Goal: Task Accomplishment & Management: Manage account settings

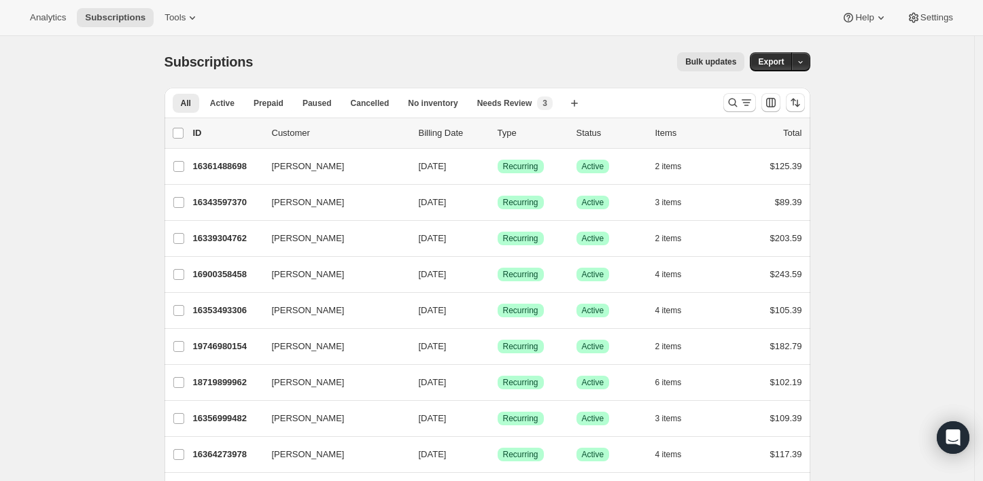
click at [361, 22] on div "Analytics Subscriptions Tools Help Settings" at bounding box center [491, 18] width 983 height 36
click at [735, 105] on icon "Search and filter results" at bounding box center [733, 103] width 14 height 14
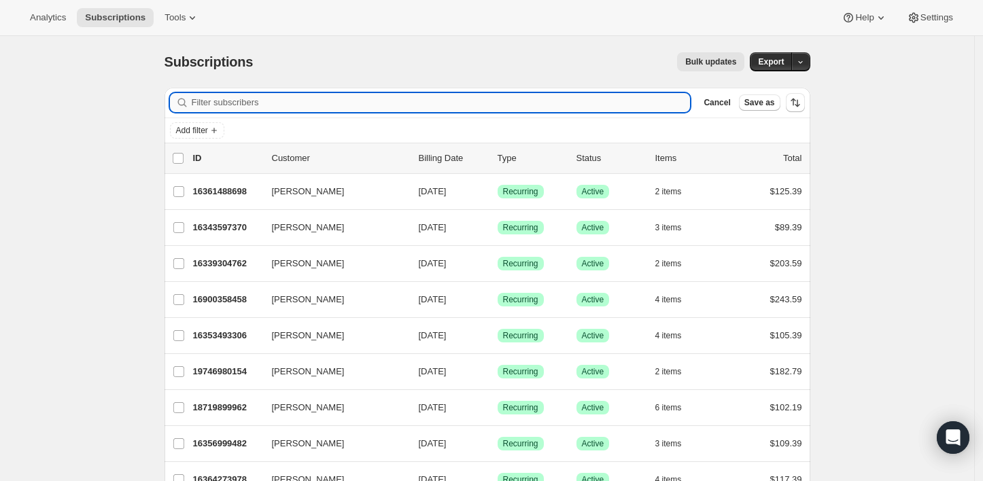
click at [509, 101] on input "Filter subscribers" at bounding box center [441, 102] width 499 height 19
type input "[EMAIL_ADDRESS][DOMAIN_NAME]"
click at [522, 49] on div "Subscriptions. This page is ready Subscriptions Bulk updates More actions Bulk …" at bounding box center [487, 62] width 646 height 52
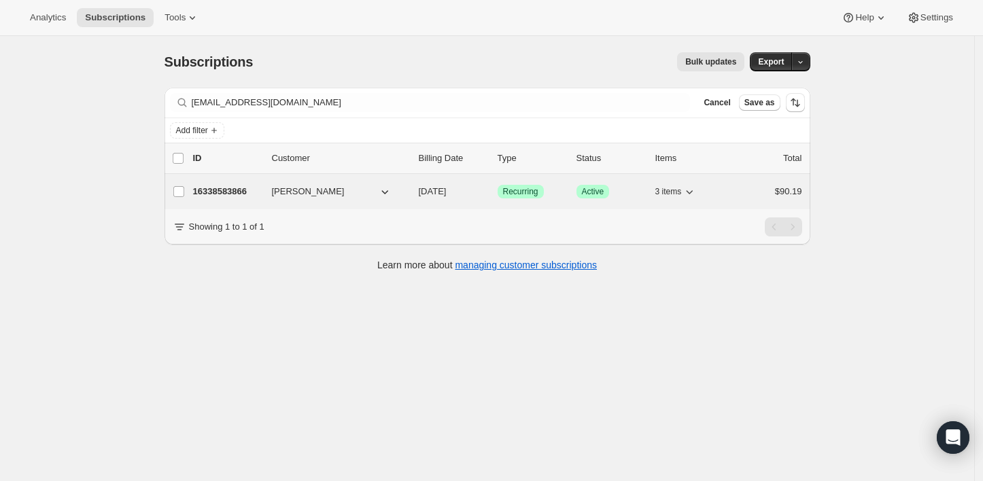
click at [334, 198] on div "16338583866 [PERSON_NAME] [DATE] Success Recurring Success Active 3 items $90.19" at bounding box center [497, 191] width 609 height 19
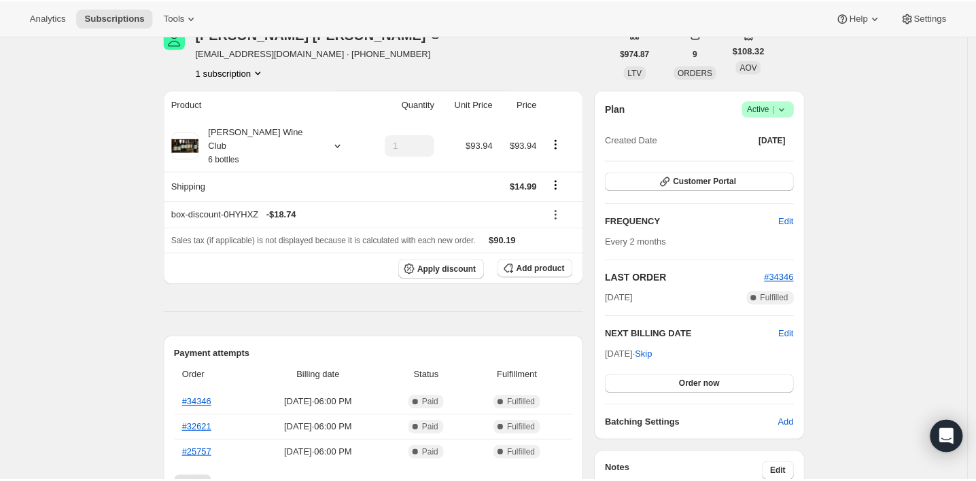
scroll to position [75, 0]
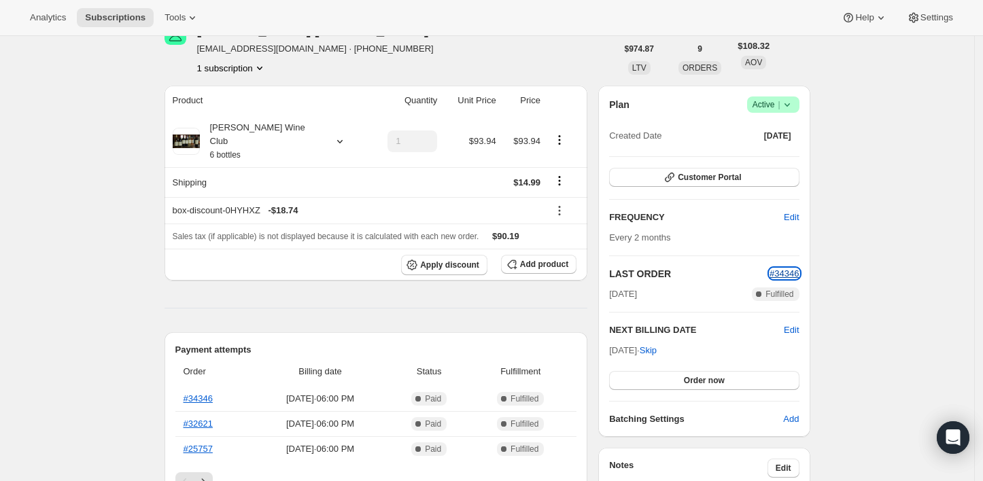
click at [788, 275] on span "#34346" at bounding box center [783, 273] width 29 height 10
